Goal: Find specific fact

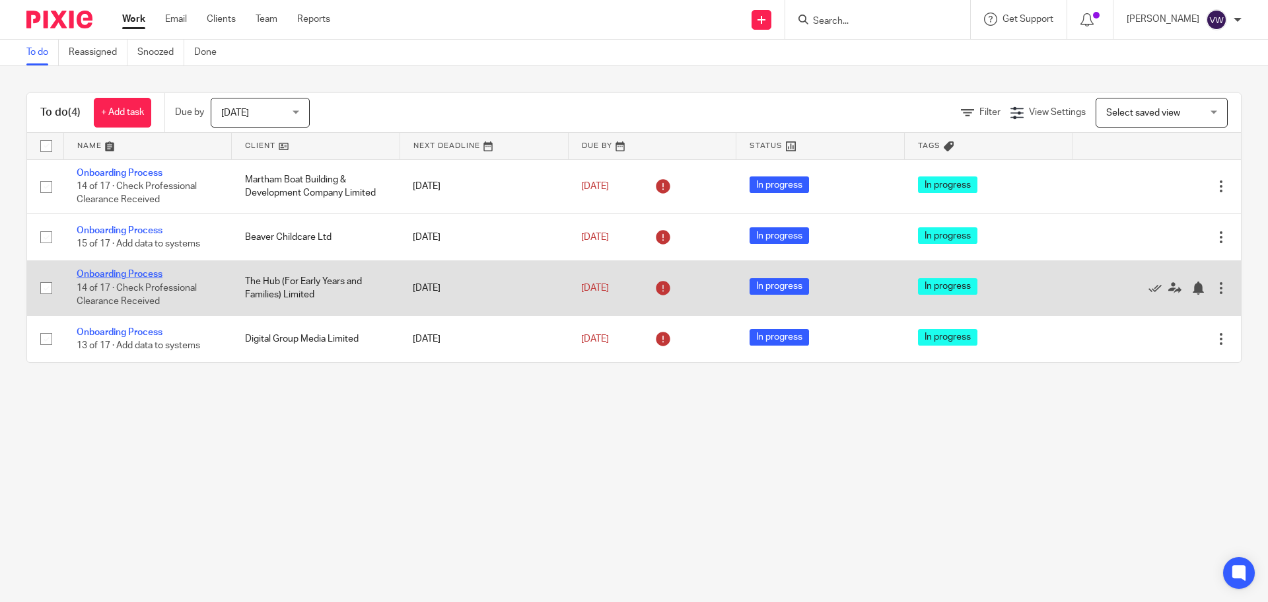
click at [139, 274] on link "Onboarding Process" at bounding box center [120, 274] width 86 height 9
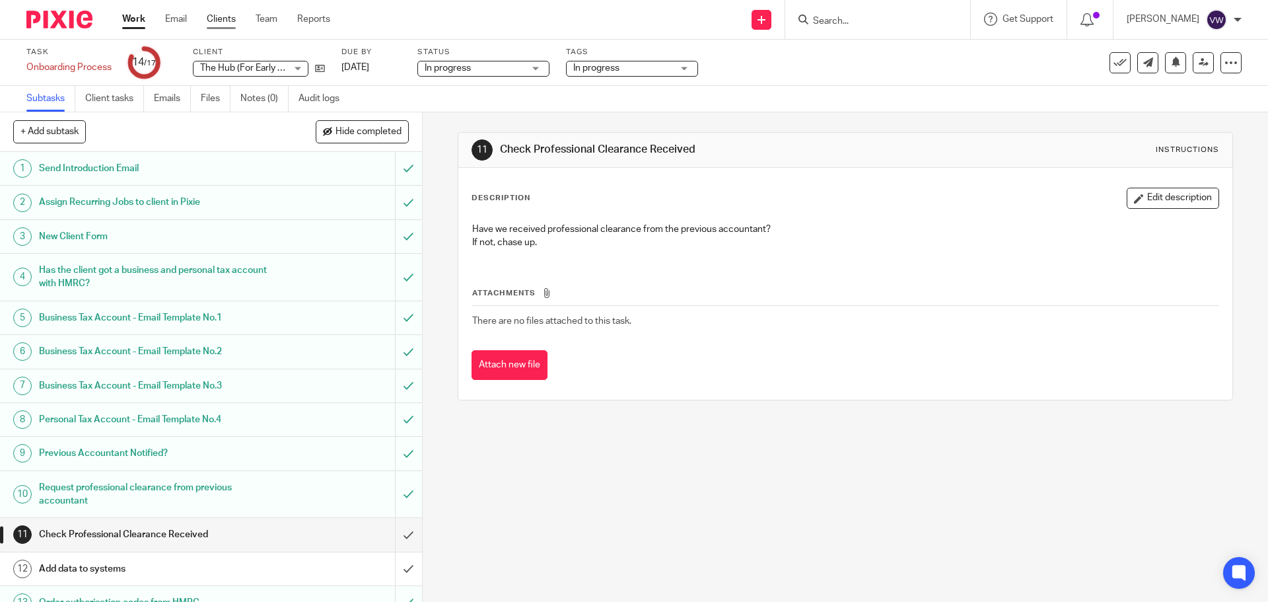
click at [232, 20] on link "Clients" at bounding box center [221, 19] width 29 height 13
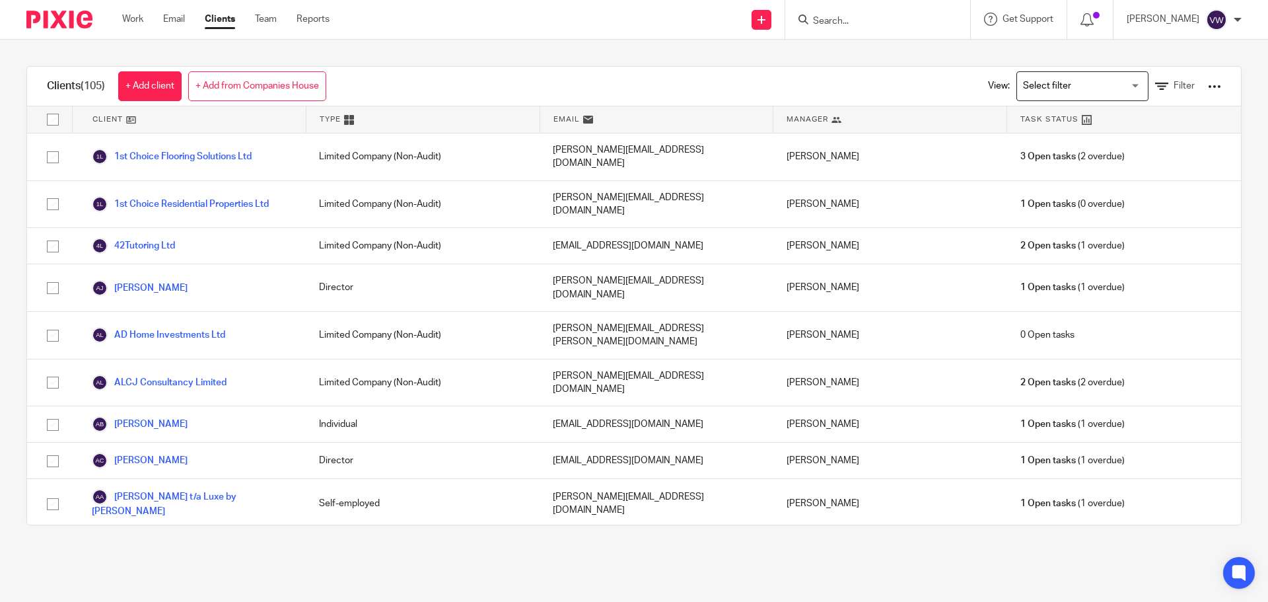
click at [855, 16] on input "Search" at bounding box center [871, 22] width 119 height 12
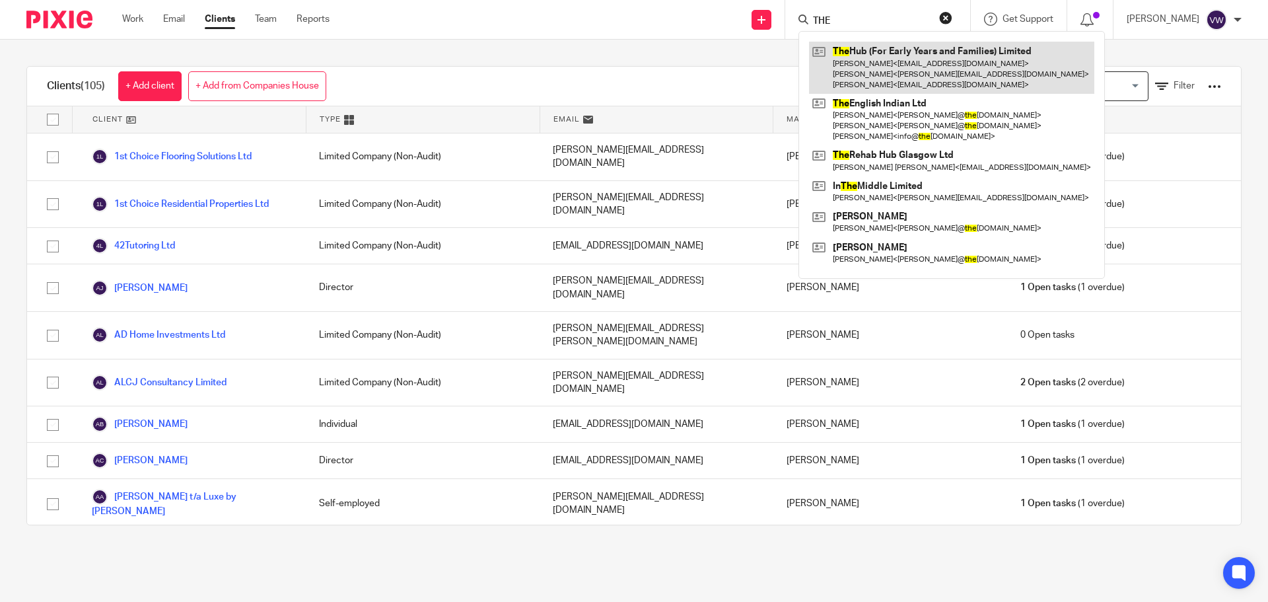
type input "THE"
click at [848, 66] on link at bounding box center [951, 68] width 285 height 52
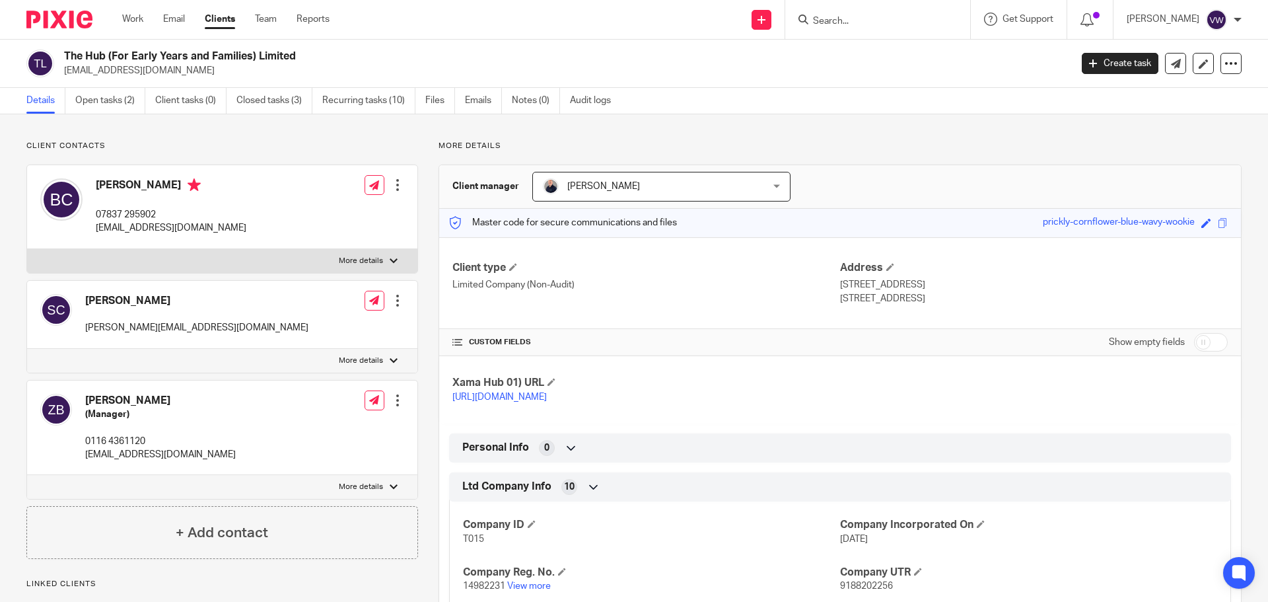
scroll to position [188, 0]
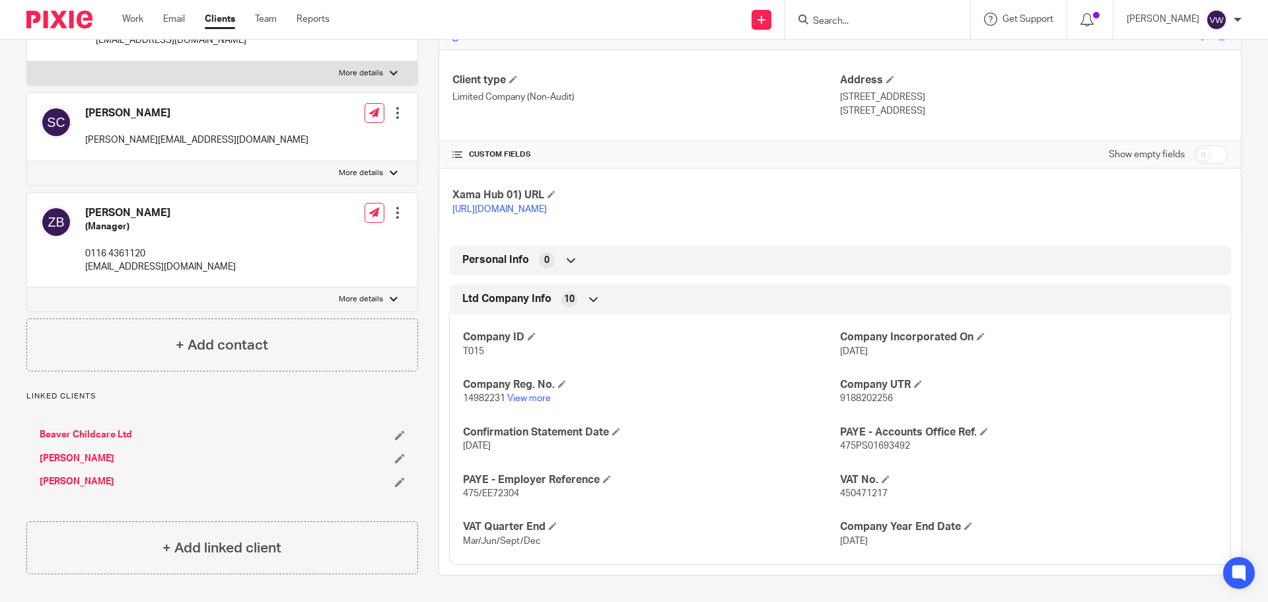
click at [486, 493] on span "475/EE72304" at bounding box center [491, 493] width 56 height 9
copy p "475/EE72304"
